Goal: Task Accomplishment & Management: Use online tool/utility

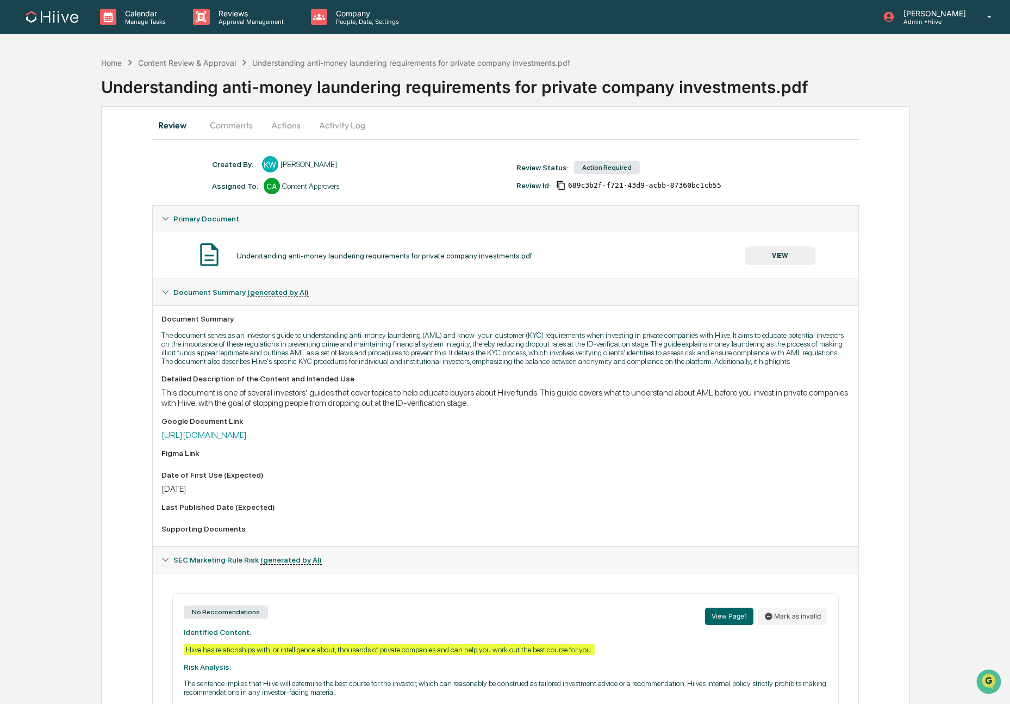
click at [281, 128] on button "Actions" at bounding box center [286, 125] width 49 height 26
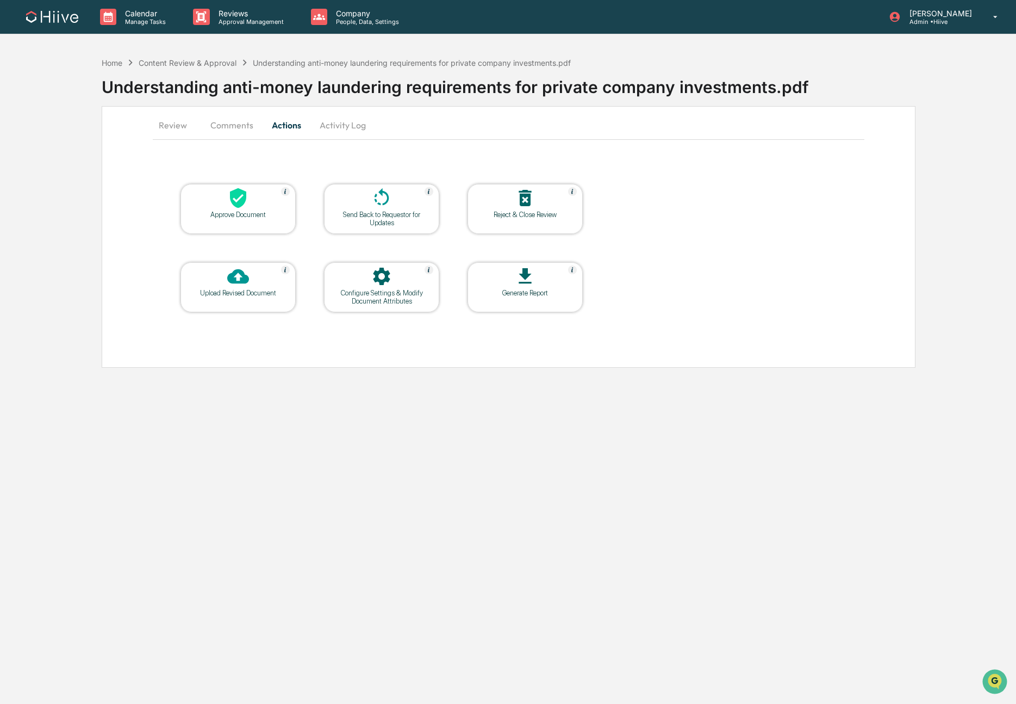
click at [250, 295] on div "Upload Revised Document" at bounding box center [238, 293] width 98 height 8
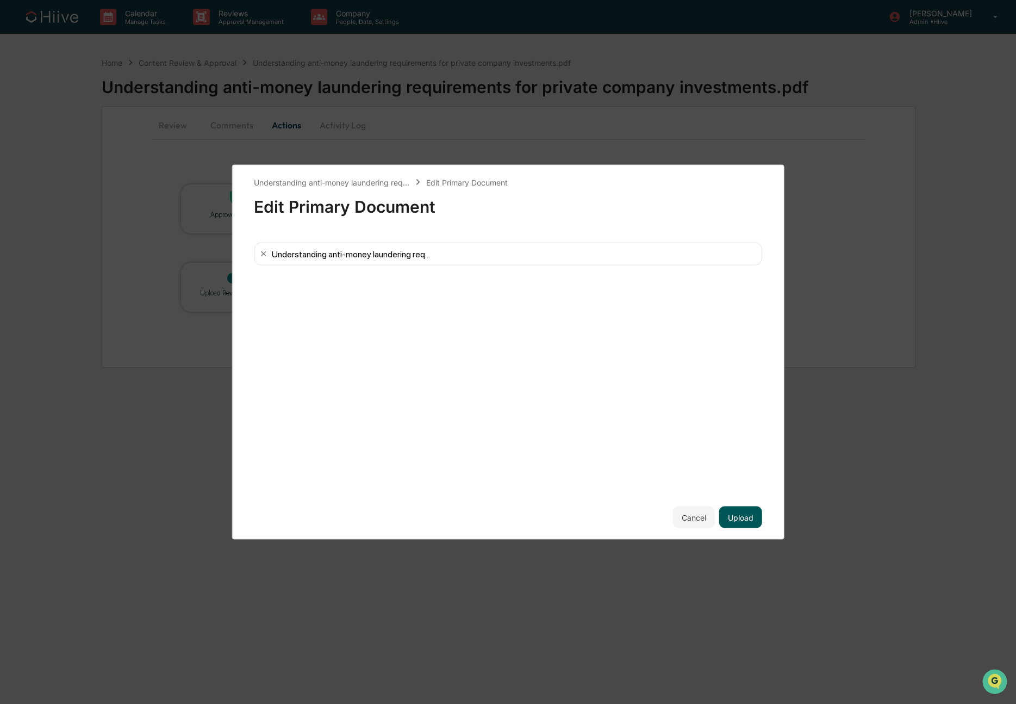
click at [742, 512] on button "Upload" at bounding box center [740, 517] width 43 height 22
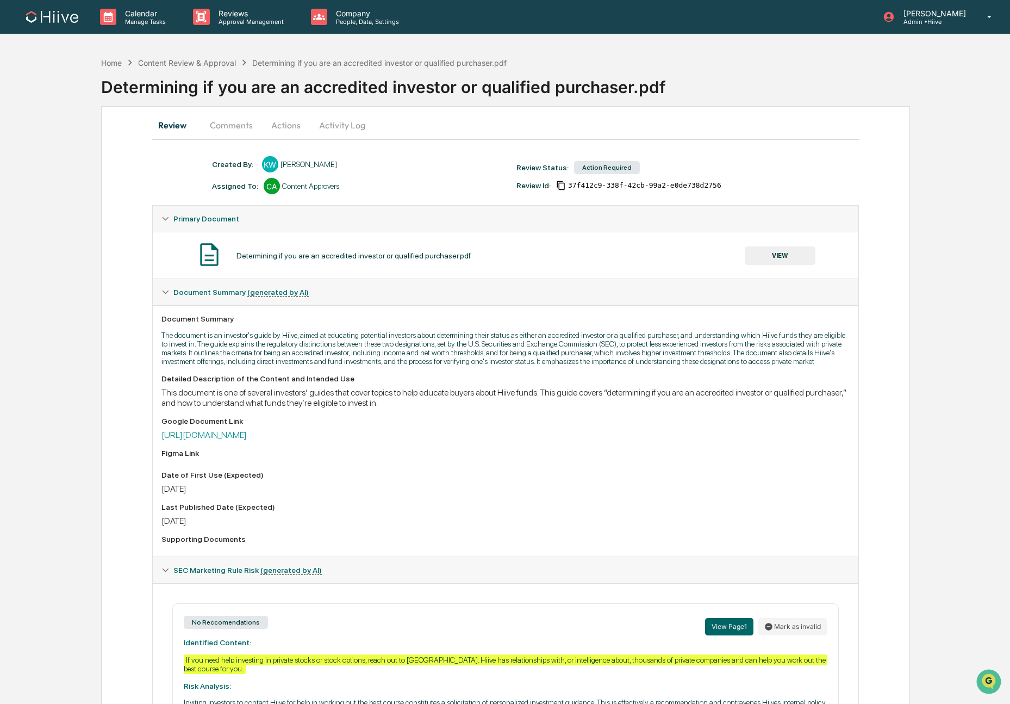
click at [276, 124] on button "Actions" at bounding box center [286, 125] width 49 height 26
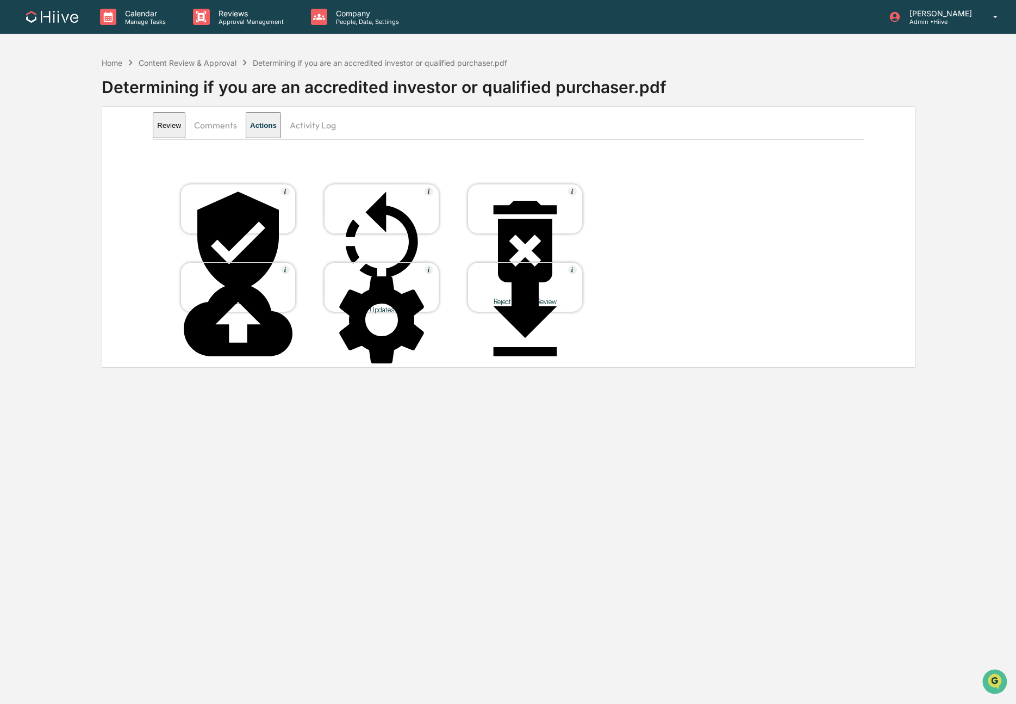
click at [256, 206] on div at bounding box center [238, 242] width 109 height 110
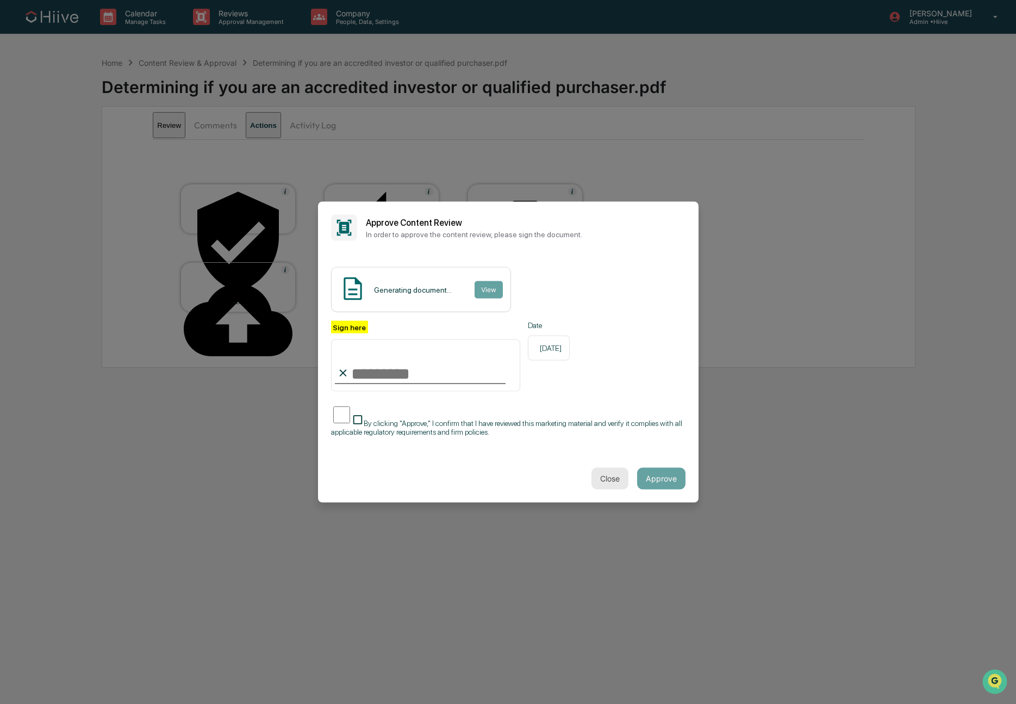
click at [607, 470] on button "Close" at bounding box center [610, 478] width 37 height 22
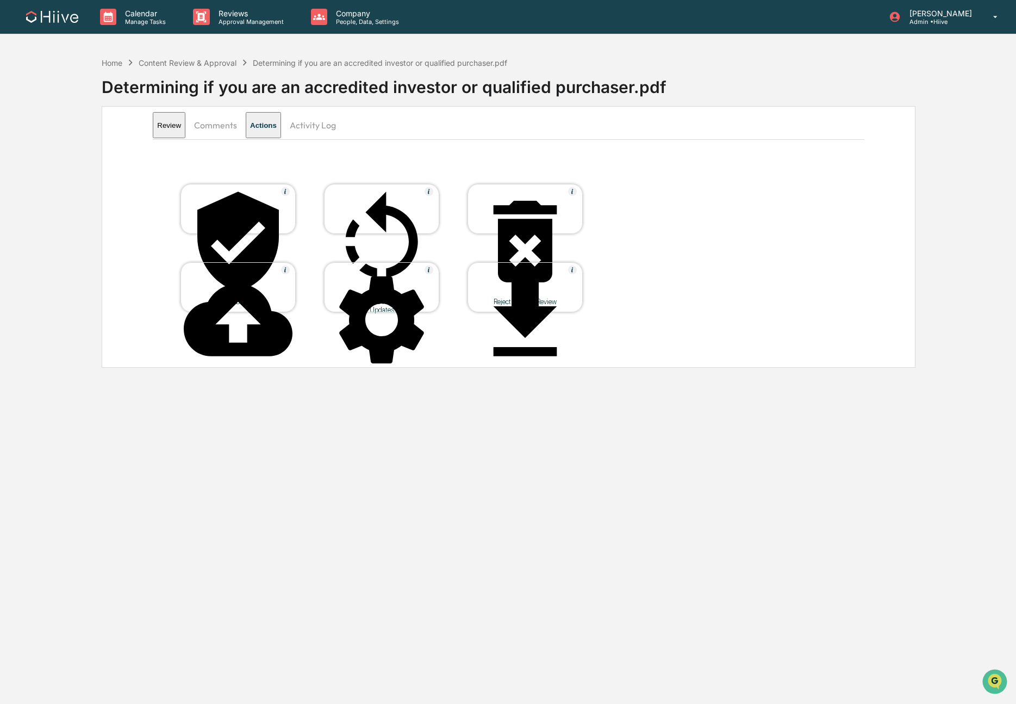
click at [256, 288] on div at bounding box center [238, 320] width 109 height 110
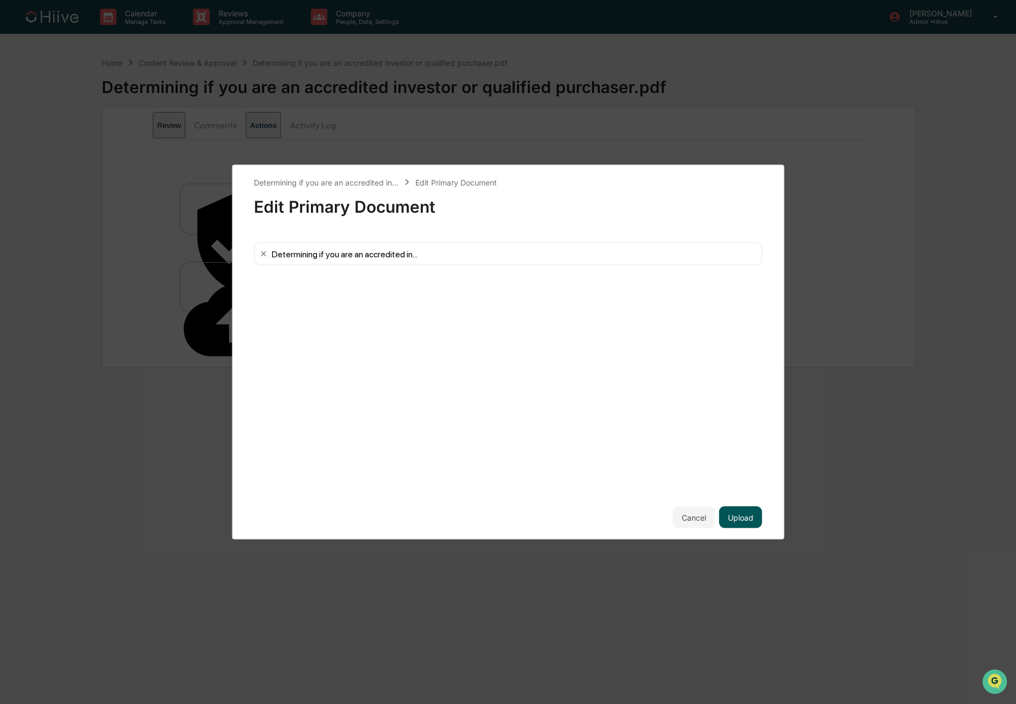
click at [739, 510] on button "Upload" at bounding box center [740, 517] width 43 height 22
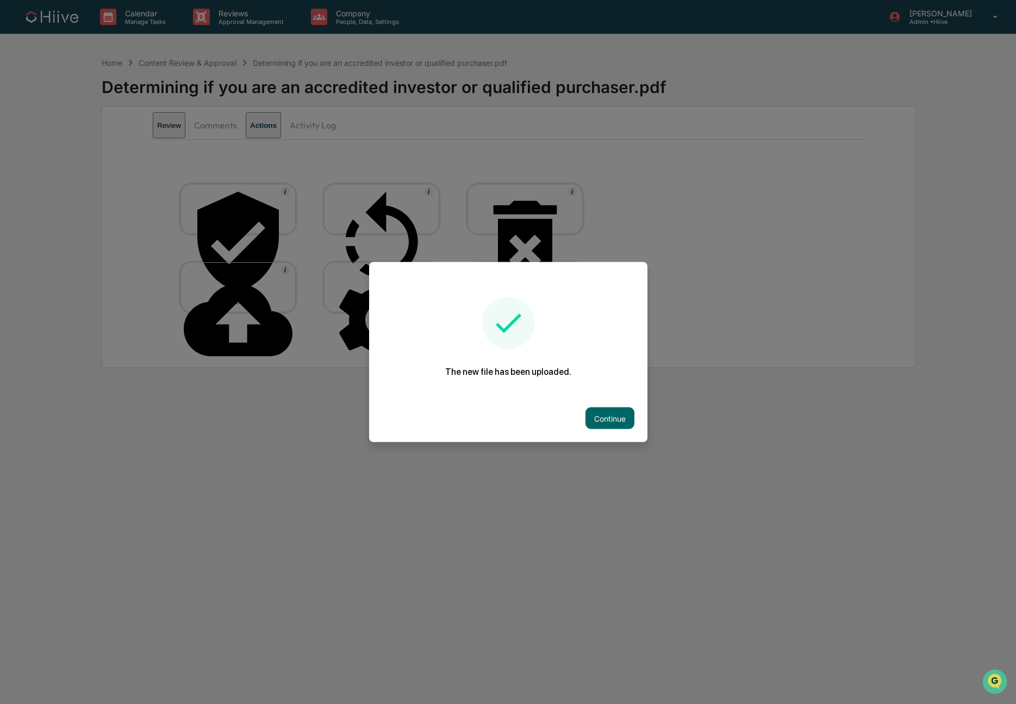
click at [367, 212] on div at bounding box center [508, 352] width 1016 height 704
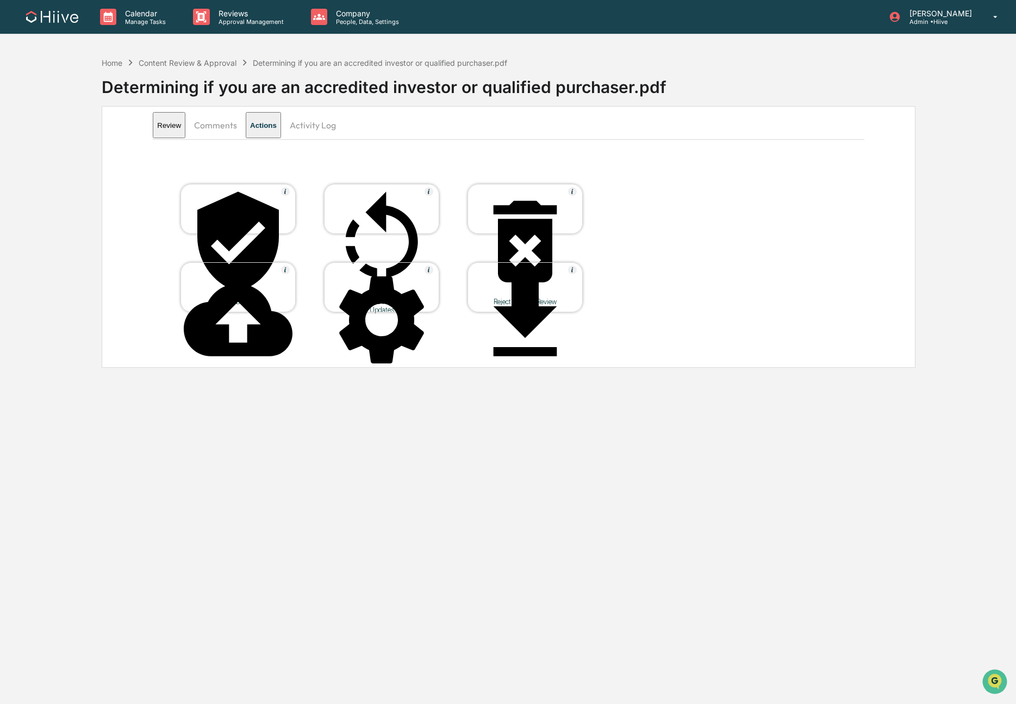
click at [357, 206] on div at bounding box center [381, 242] width 109 height 110
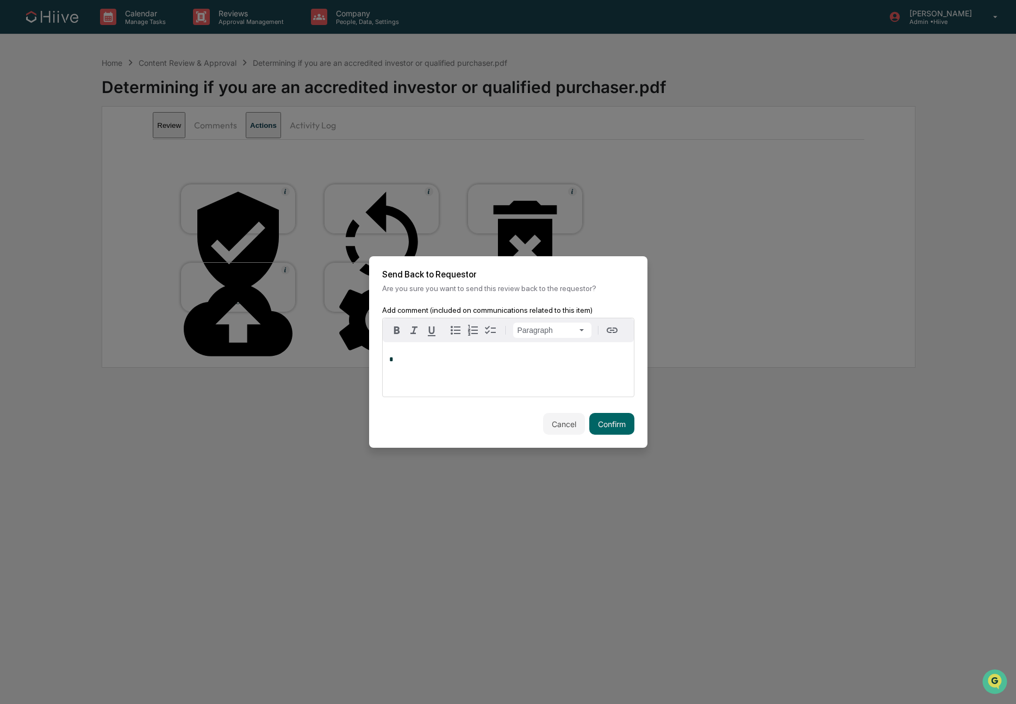
drag, startPoint x: 619, startPoint y: 426, endPoint x: 791, endPoint y: 216, distance: 271.6
click at [618, 426] on button "Confirm" at bounding box center [612, 424] width 45 height 22
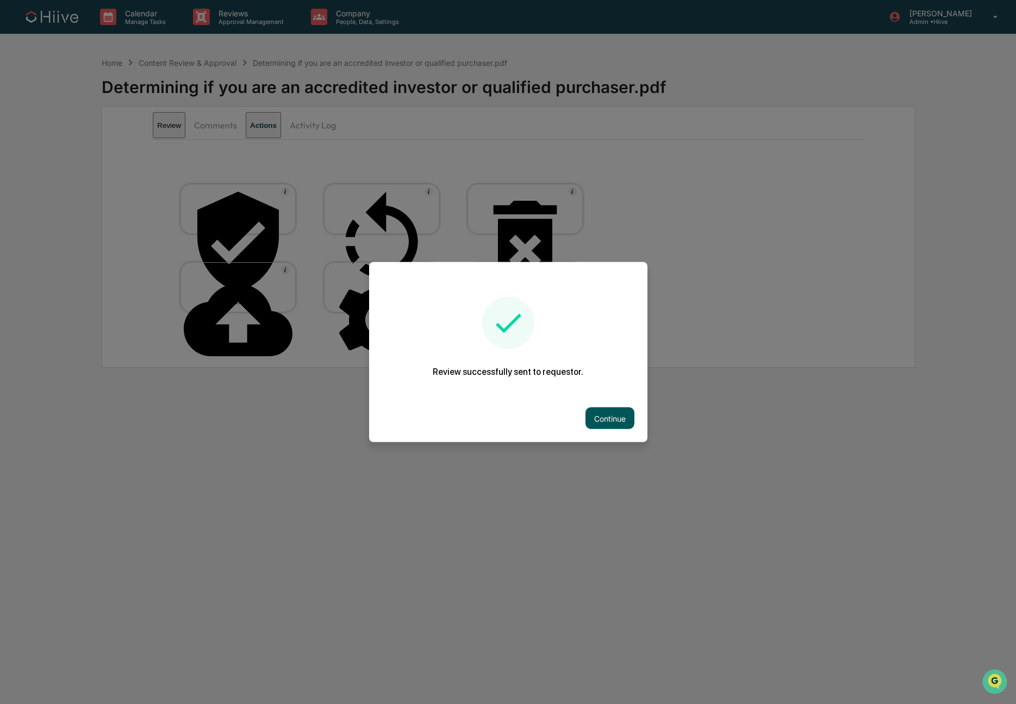
click at [598, 423] on button "Continue" at bounding box center [610, 418] width 49 height 22
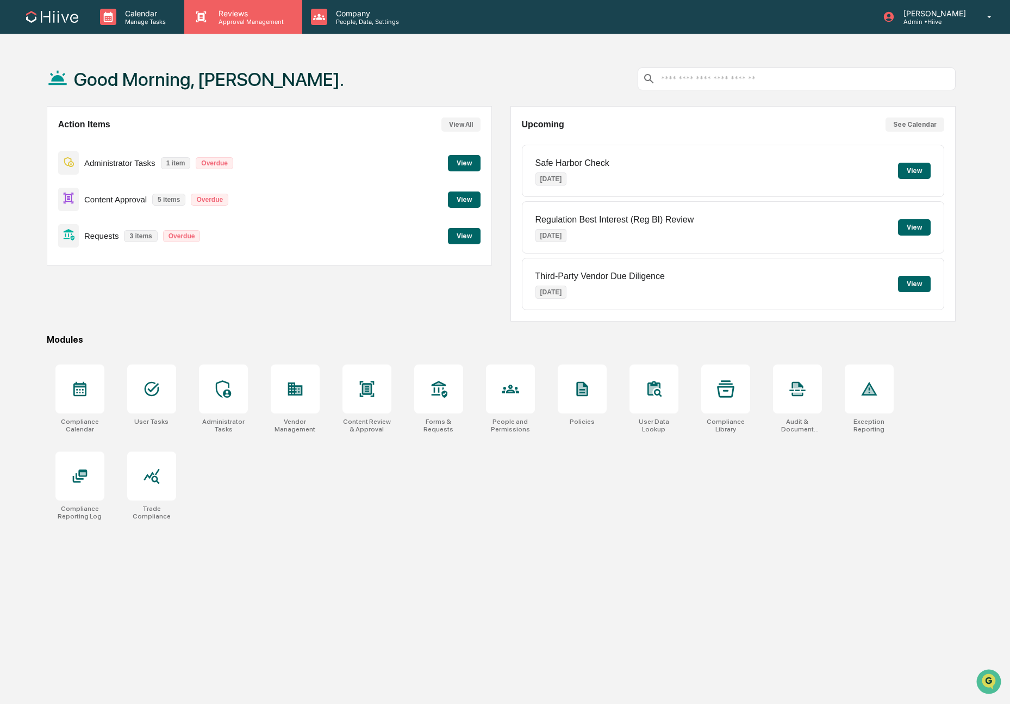
click at [235, 29] on div "Reviews Approval Management" at bounding box center [242, 17] width 117 height 34
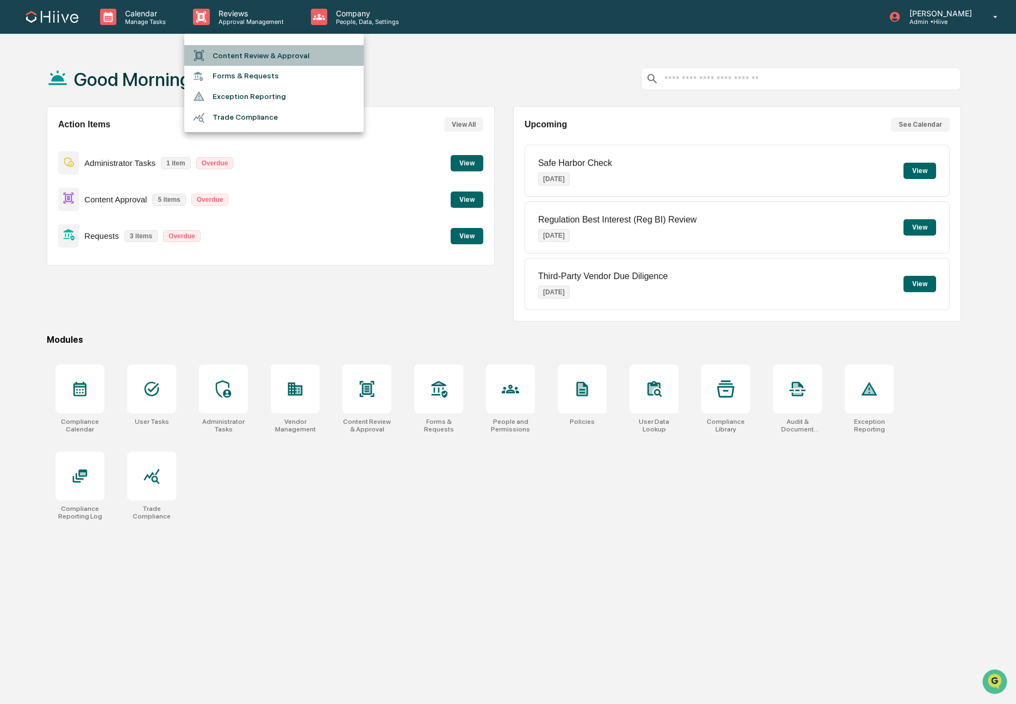
click at [243, 50] on li "Content Review & Approval" at bounding box center [273, 55] width 179 height 21
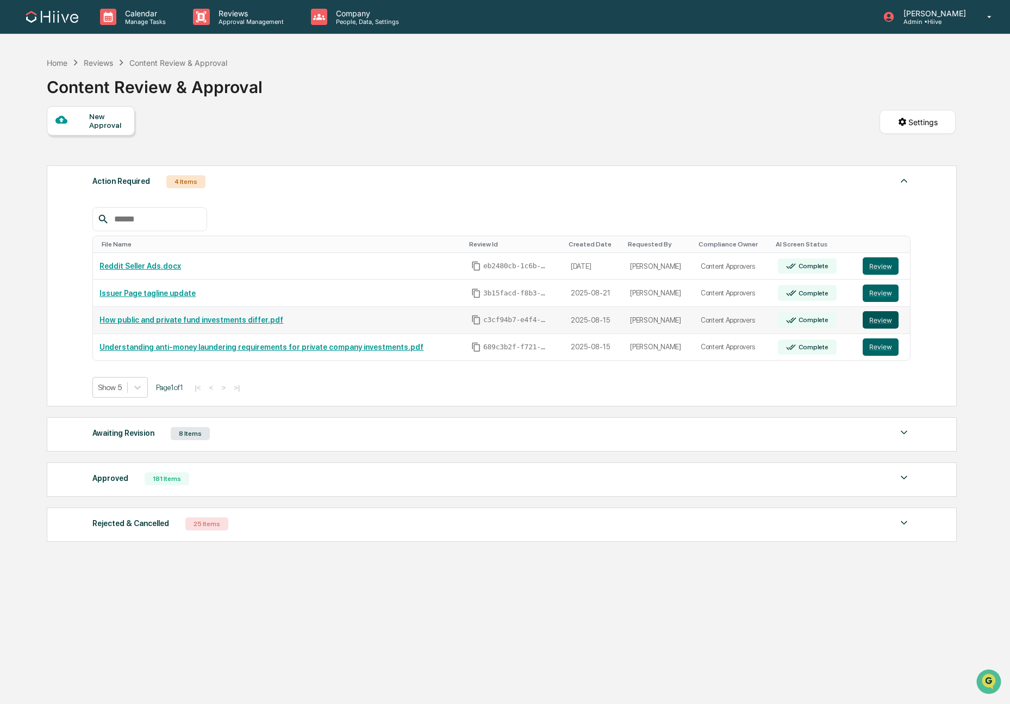
click at [889, 320] on button "Review" at bounding box center [881, 319] width 36 height 17
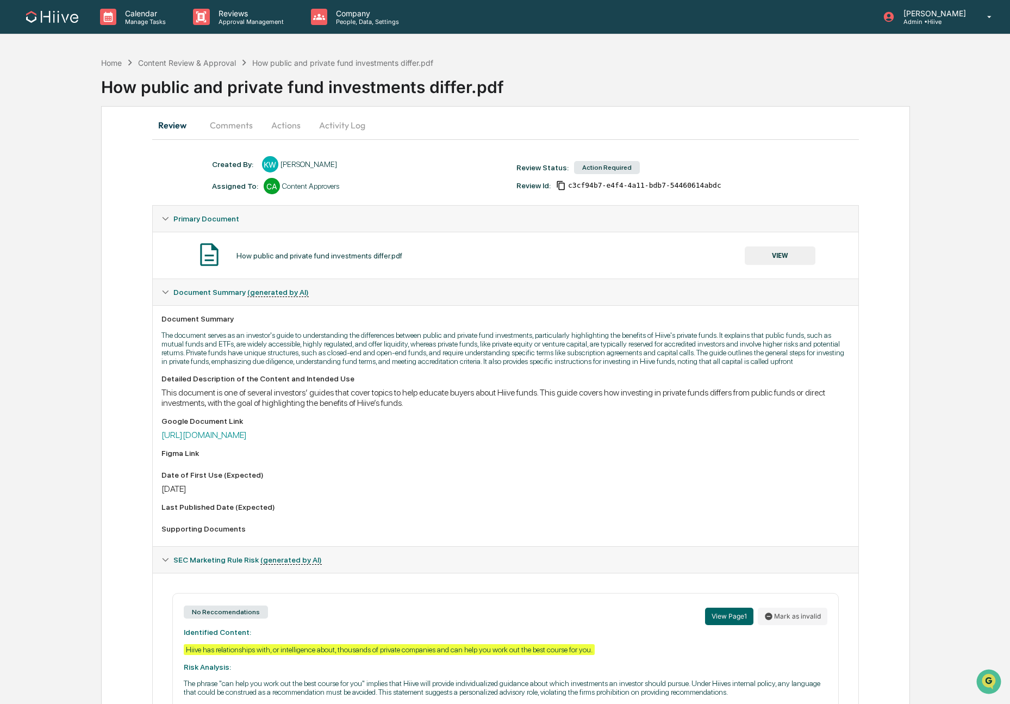
click at [288, 124] on button "Actions" at bounding box center [286, 125] width 49 height 26
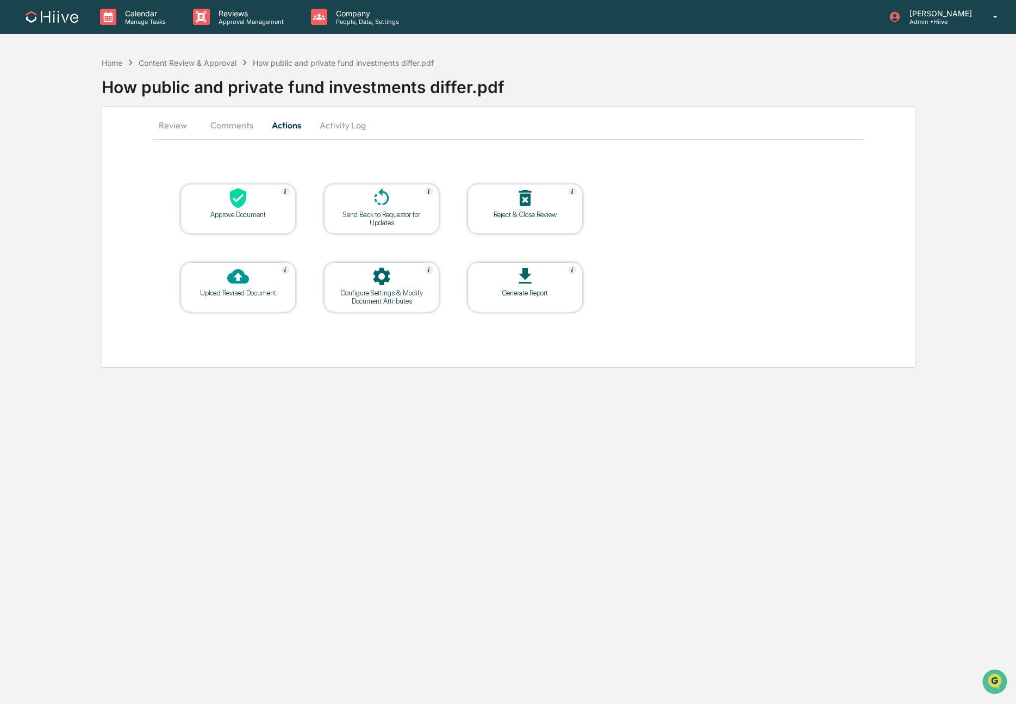
click at [324, 124] on button "Activity Log" at bounding box center [343, 125] width 64 height 26
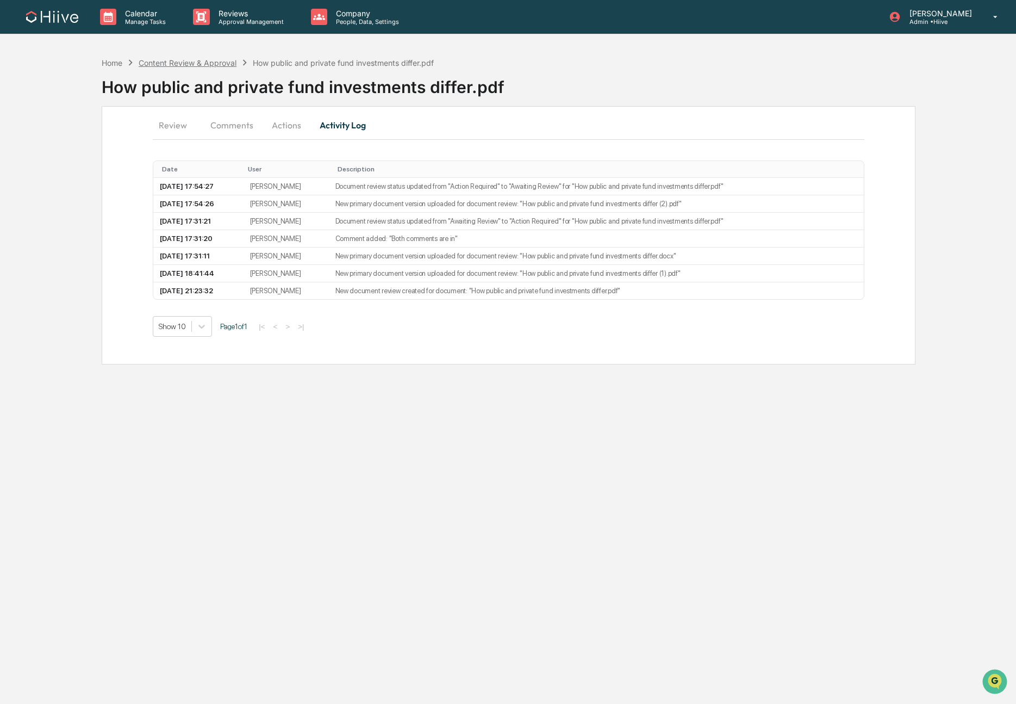
click at [216, 66] on div "Content Review & Approval" at bounding box center [188, 62] width 98 height 9
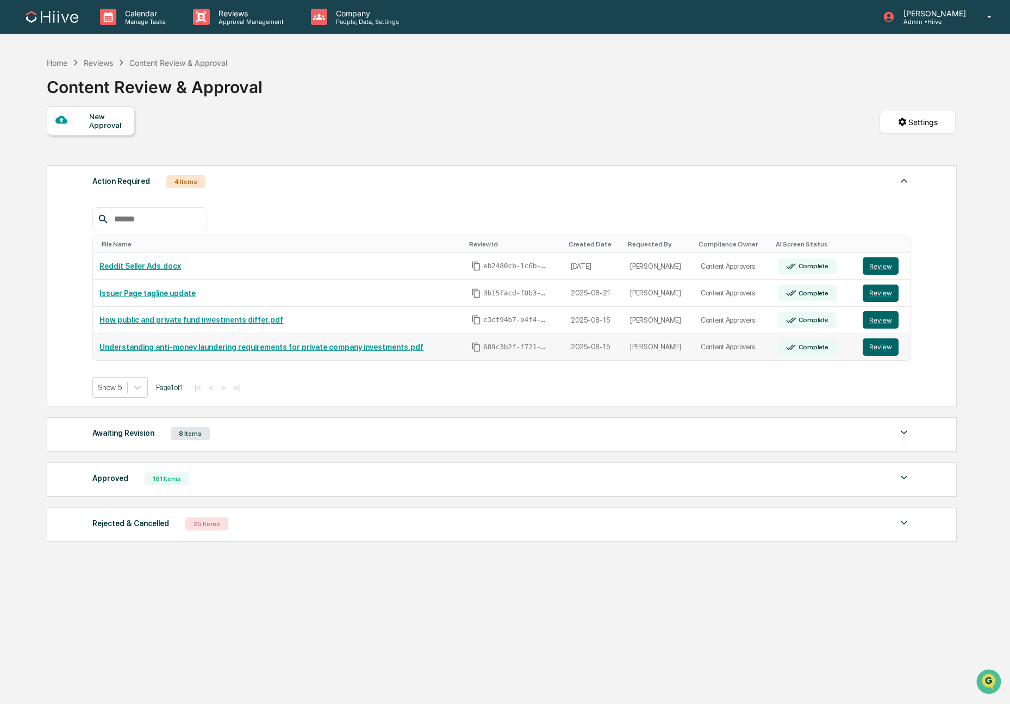
click at [884, 339] on td "Review" at bounding box center [884, 347] width 54 height 27
click at [885, 346] on button "Review" at bounding box center [881, 346] width 36 height 17
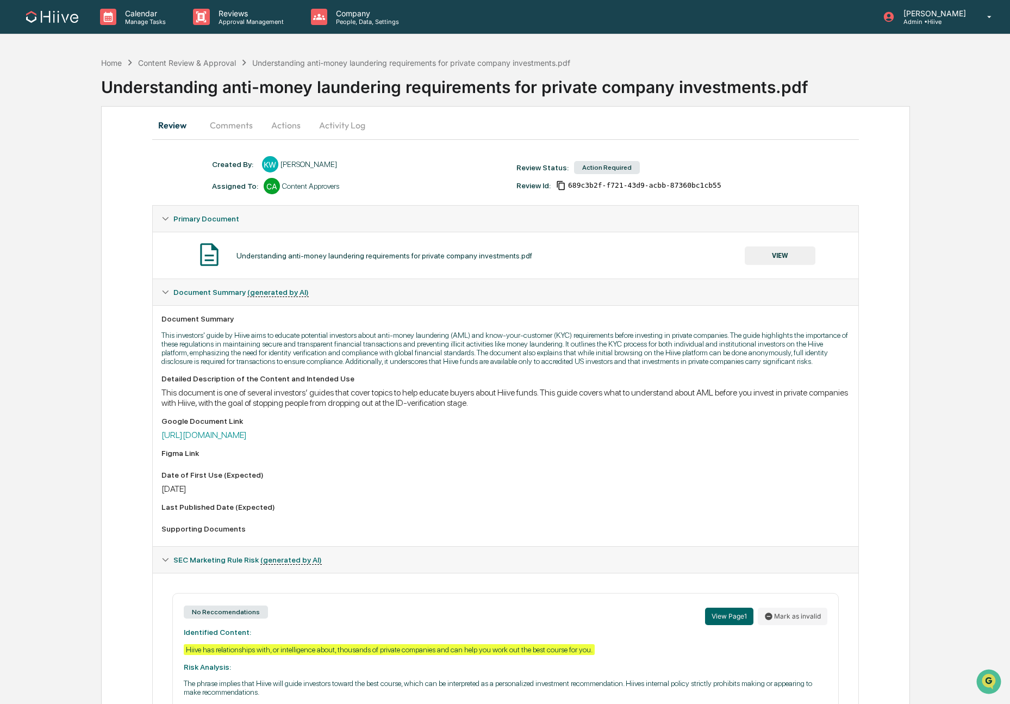
click at [343, 122] on button "Activity Log" at bounding box center [343, 125] width 64 height 26
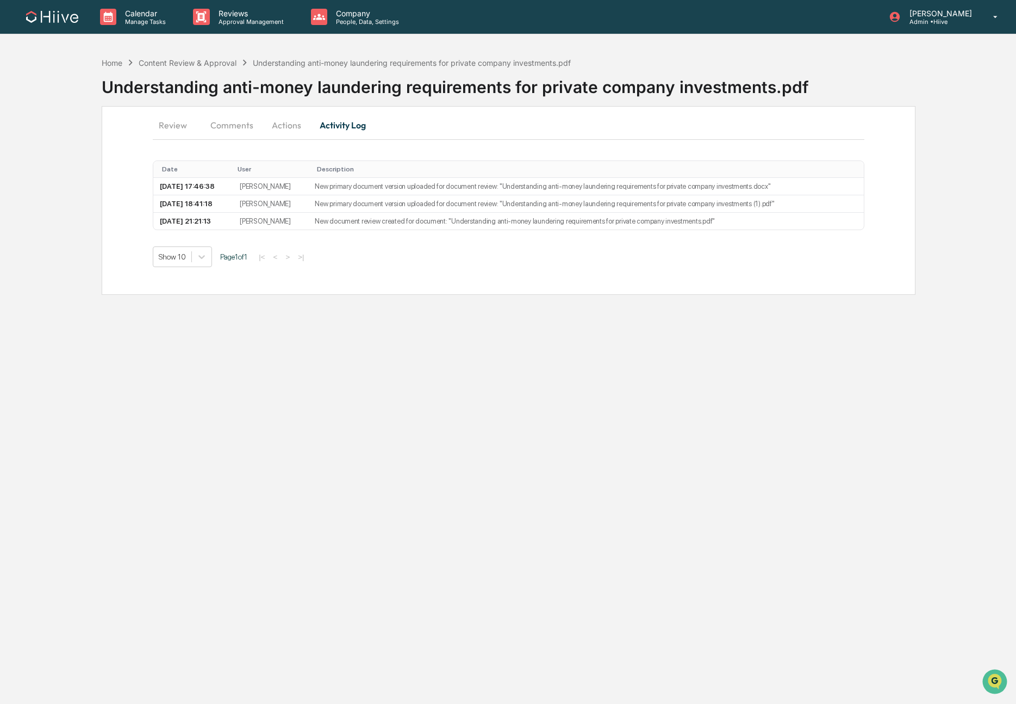
click at [275, 125] on button "Actions" at bounding box center [286, 125] width 49 height 26
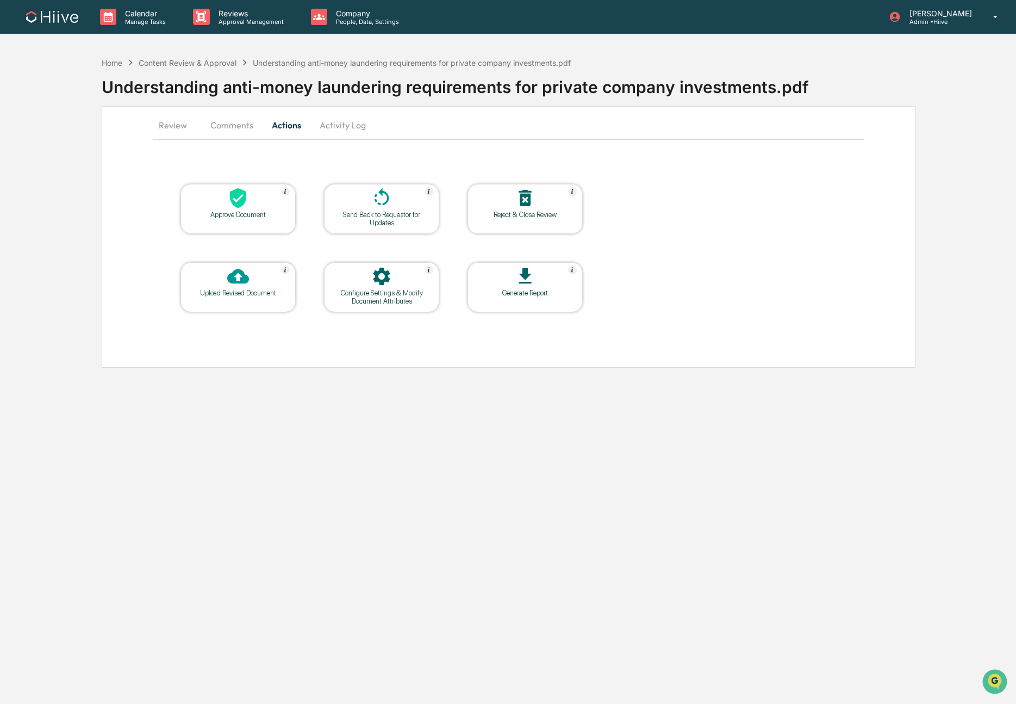
click at [349, 200] on div at bounding box center [381, 198] width 109 height 23
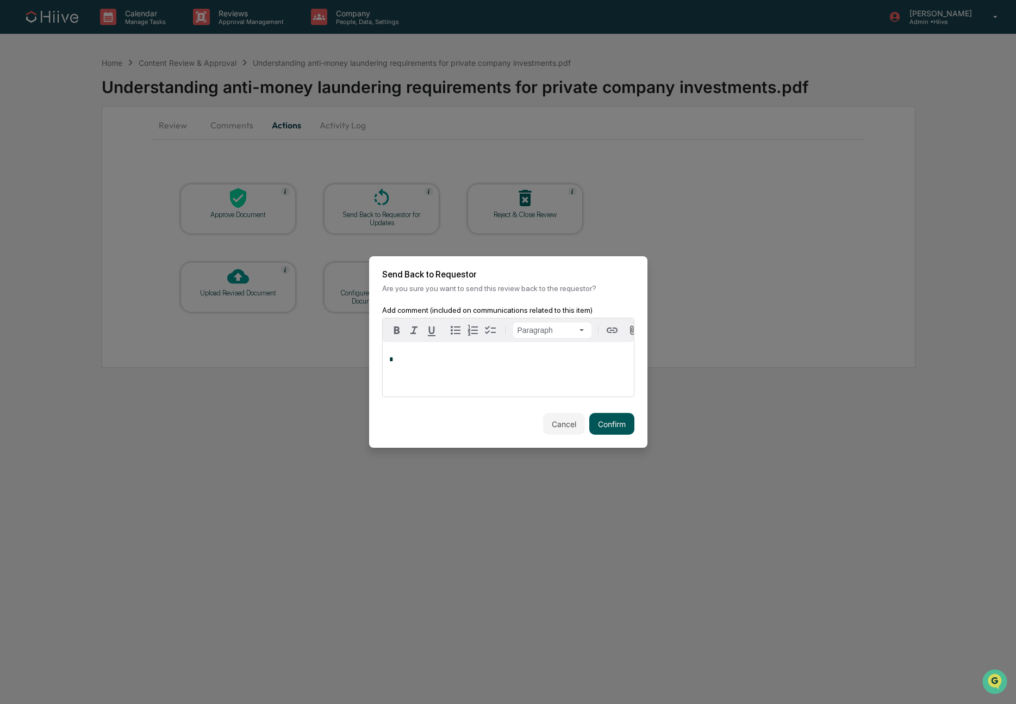
click at [606, 430] on button "Confirm" at bounding box center [612, 424] width 45 height 22
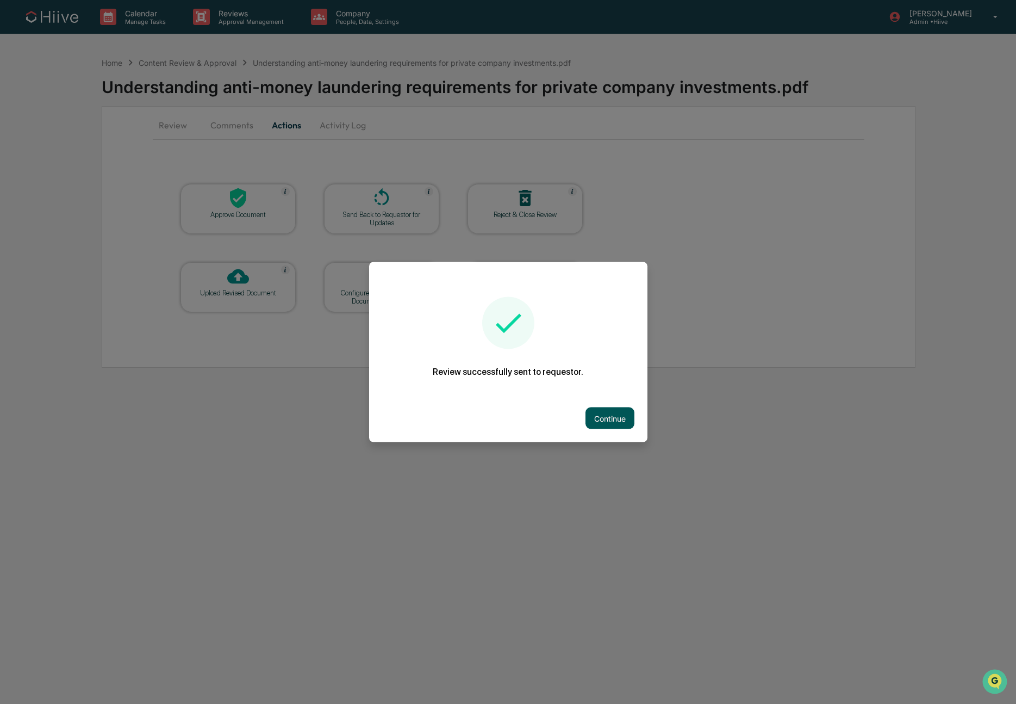
click at [602, 411] on button "Continue" at bounding box center [610, 418] width 49 height 22
